Goal: Task Accomplishment & Management: Use online tool/utility

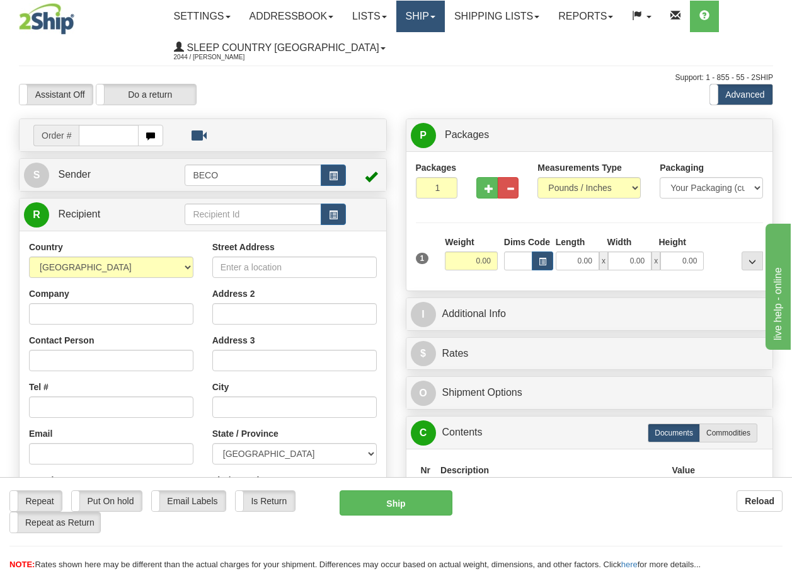
click at [430, 13] on link "Ship" at bounding box center [420, 16] width 48 height 31
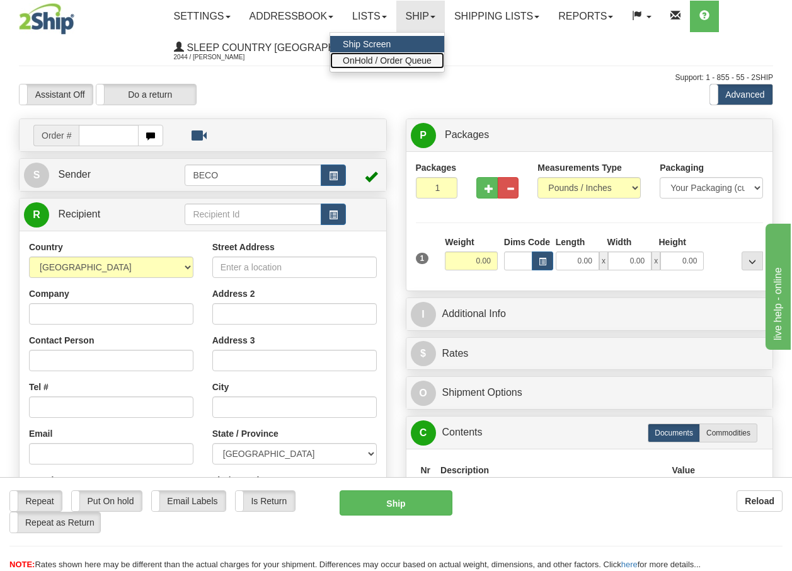
click at [413, 60] on span "OnHold / Order Queue" at bounding box center [387, 60] width 89 height 10
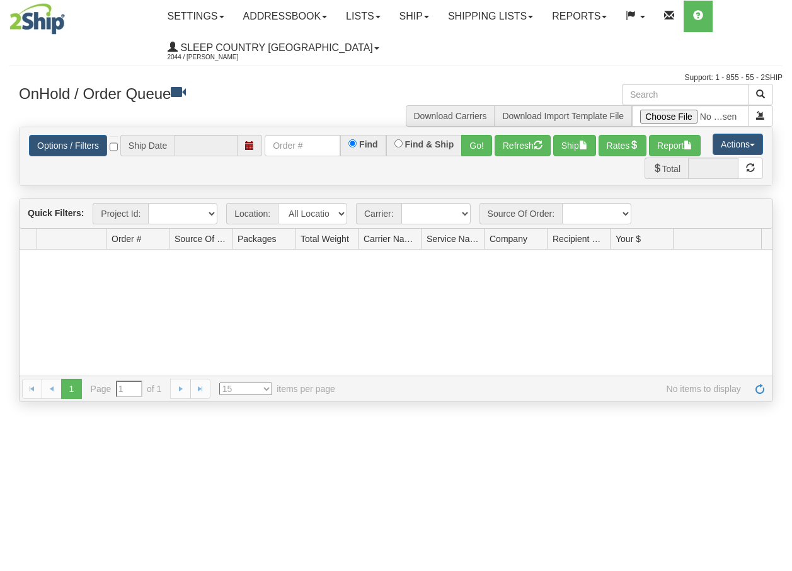
type input "[DATE]"
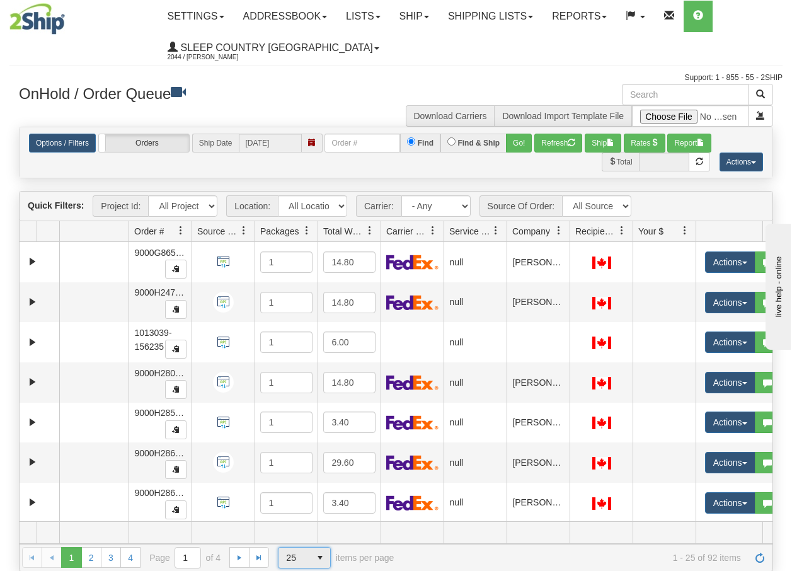
click at [321, 557] on span "select" at bounding box center [320, 557] width 20 height 20
click at [304, 540] on li "100" at bounding box center [304, 537] width 52 height 18
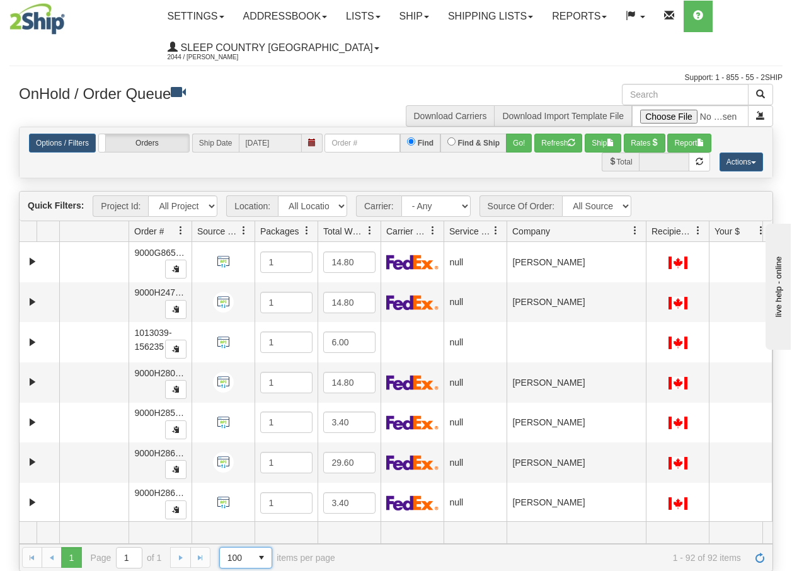
drag, startPoint x: 570, startPoint y: 232, endPoint x: 653, endPoint y: 237, distance: 83.2
click at [653, 237] on div "Aggregation Group Id Id Location Request Id Reply Id Order # Source Of Order Pa…" at bounding box center [391, 231] width 743 height 20
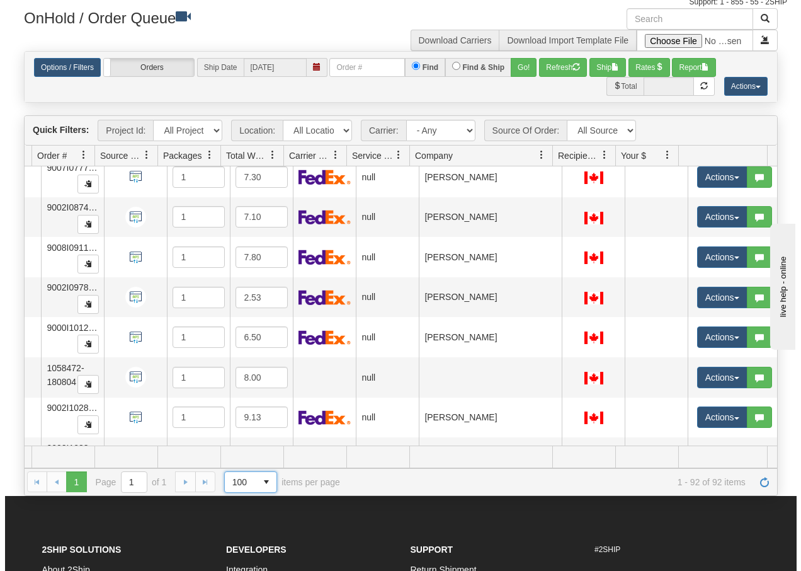
scroll to position [3415, 102]
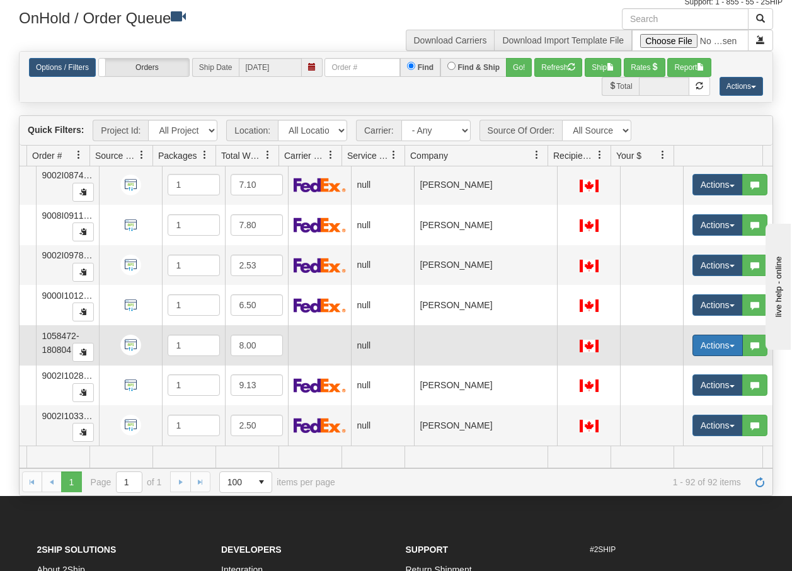
click at [727, 337] on button "Actions" at bounding box center [717, 344] width 50 height 21
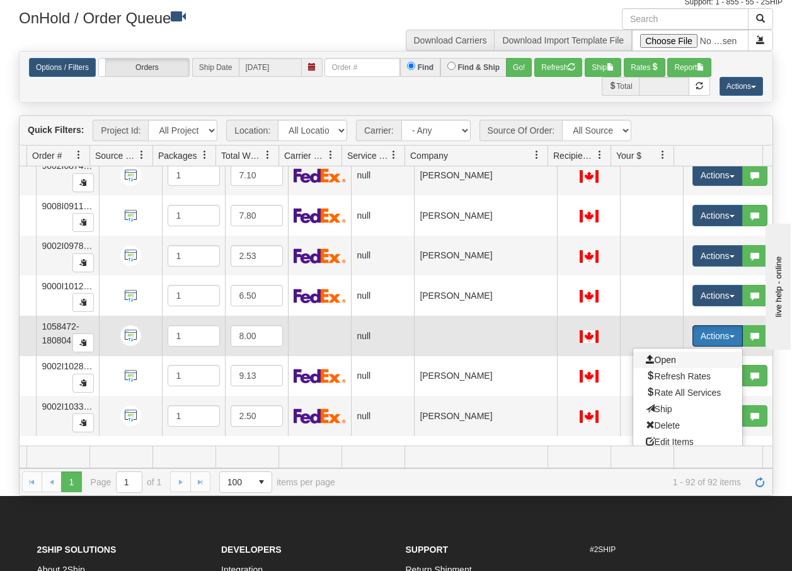
click at [652, 362] on span "Open" at bounding box center [661, 360] width 30 height 10
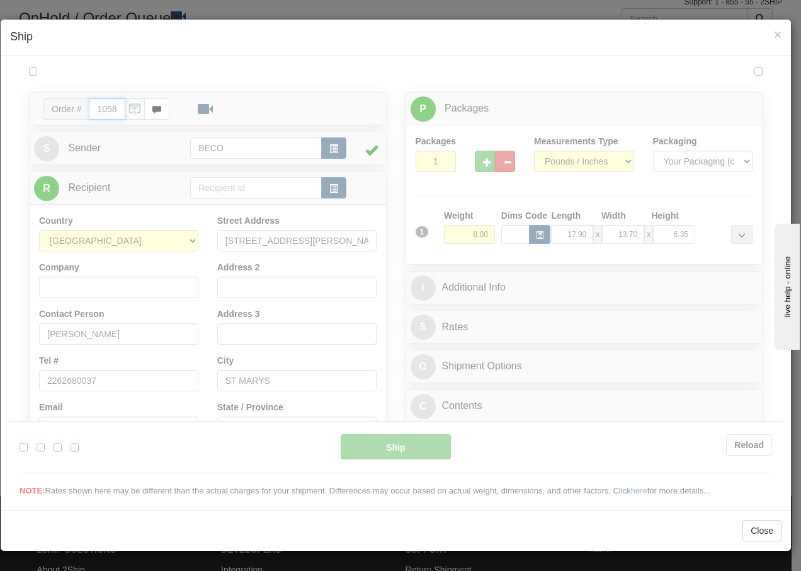
type input "08:36"
type input "16:00"
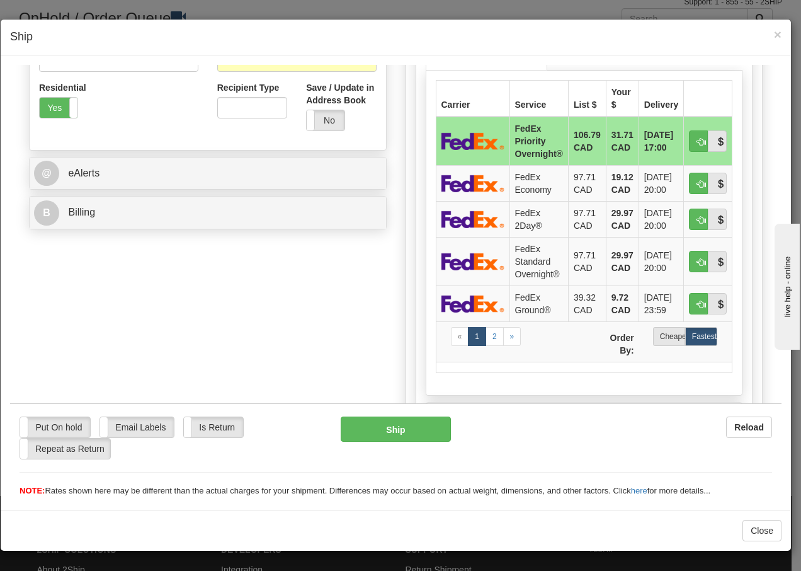
scroll to position [428, 0]
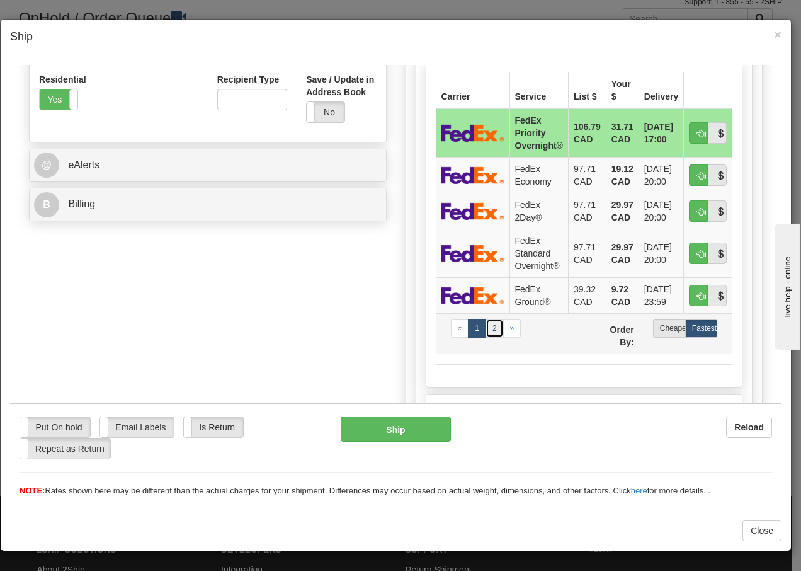
click at [490, 327] on link "2" at bounding box center [495, 327] width 18 height 19
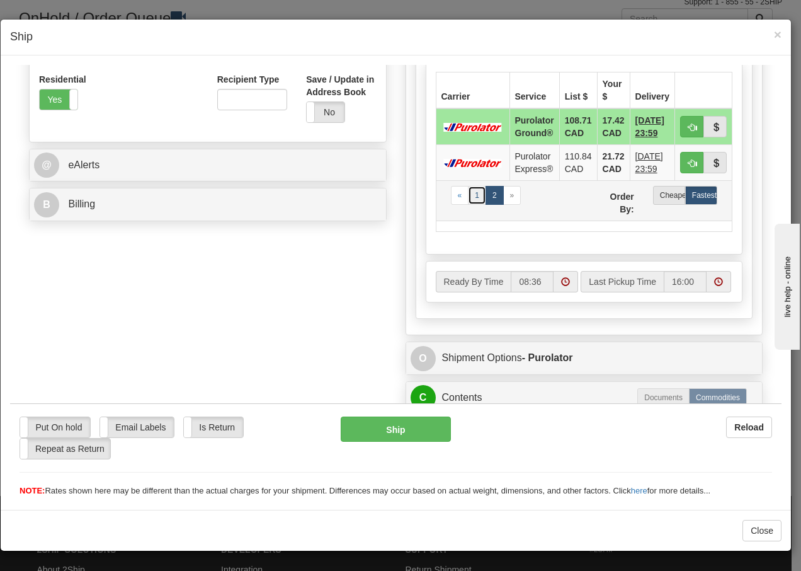
click at [472, 198] on link "1" at bounding box center [477, 194] width 18 height 19
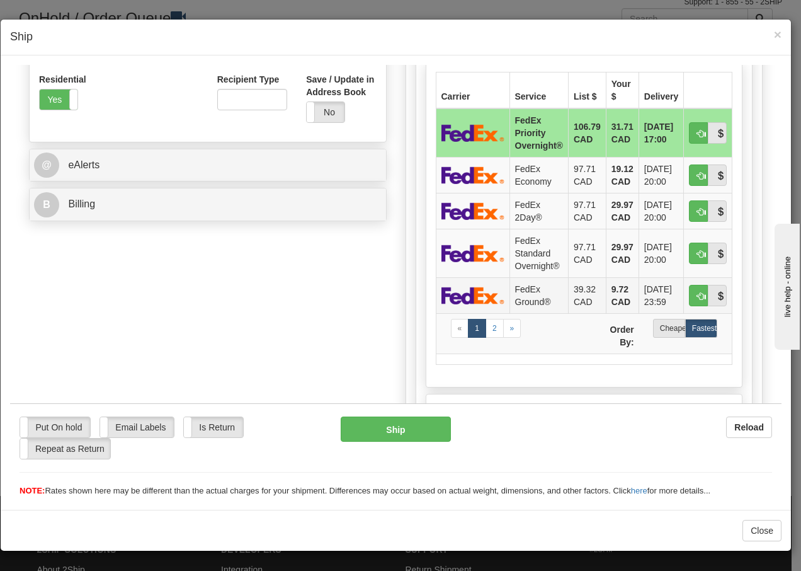
click at [549, 299] on td "FedEx Ground®" at bounding box center [538, 294] width 59 height 36
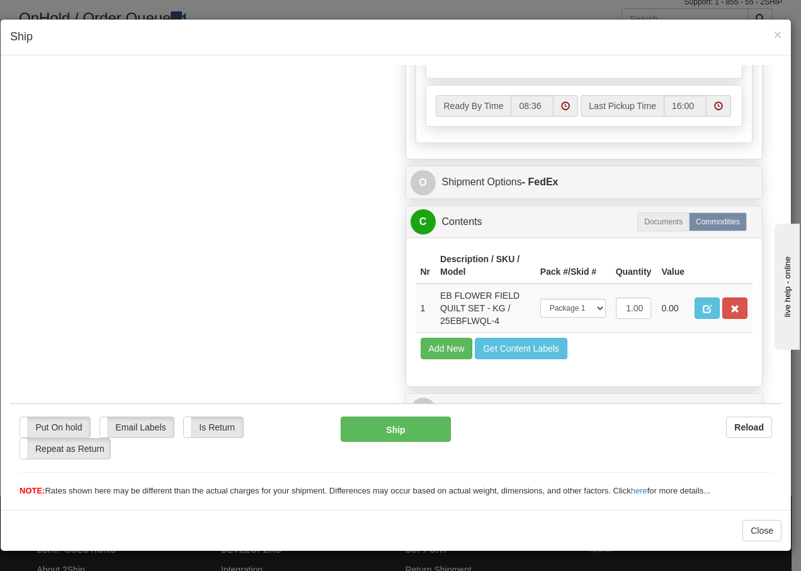
scroll to position [759, 0]
click at [383, 431] on button "Ship" at bounding box center [396, 428] width 110 height 25
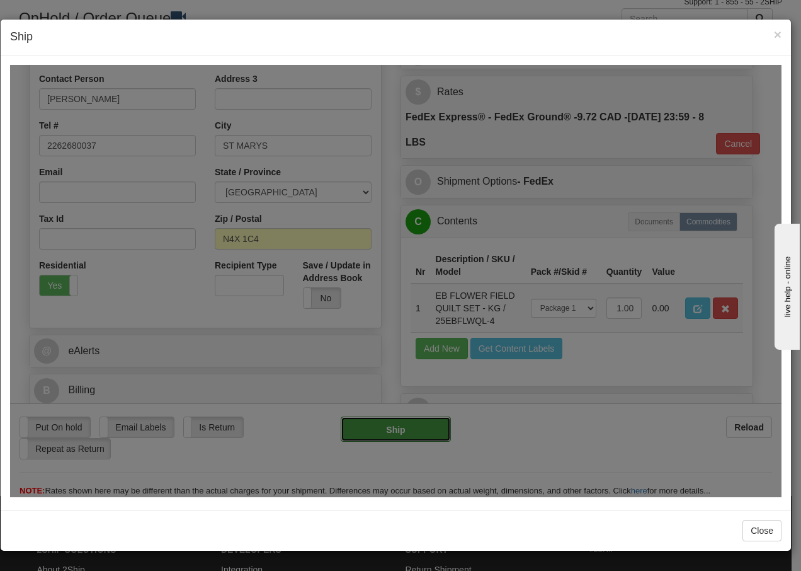
type input "92"
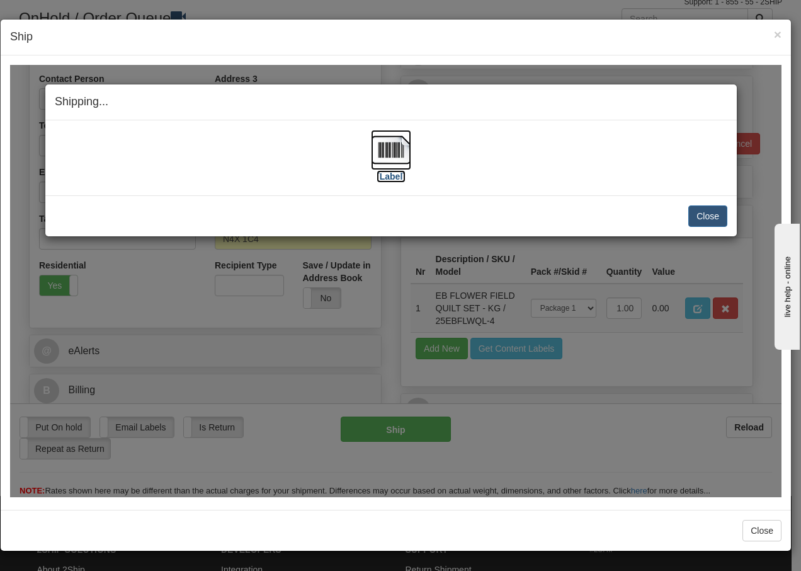
click at [395, 156] on img at bounding box center [391, 149] width 40 height 40
click at [699, 215] on button "Close" at bounding box center [707, 215] width 39 height 21
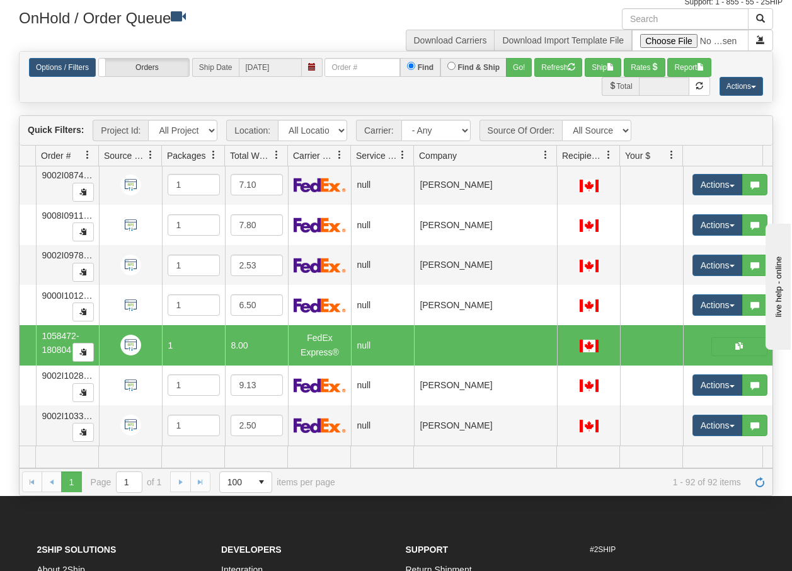
scroll to position [0, 0]
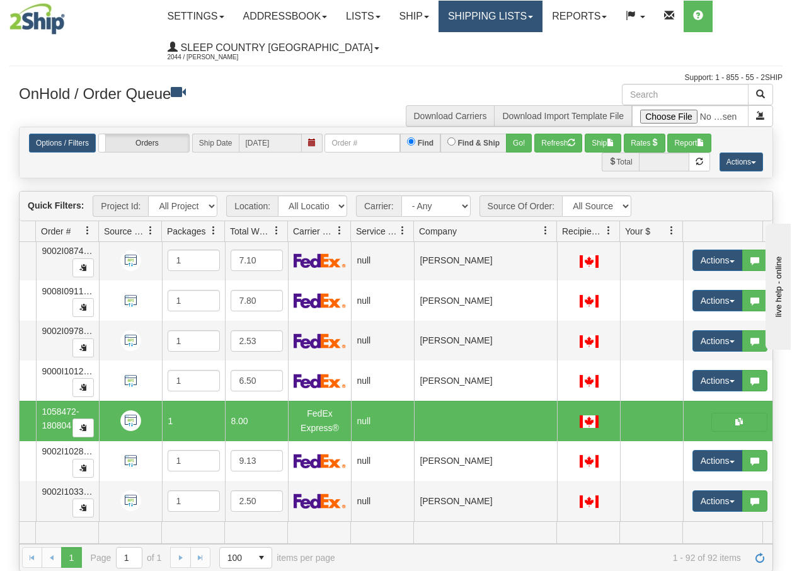
click at [506, 16] on link "Shipping lists" at bounding box center [490, 16] width 104 height 31
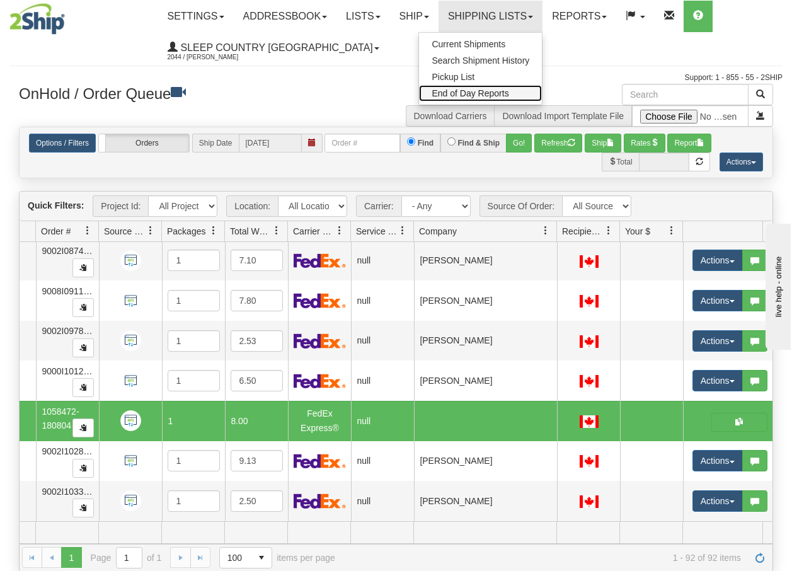
click at [473, 95] on span "End of Day Reports" at bounding box center [469, 93] width 77 height 10
